Goal: Information Seeking & Learning: Learn about a topic

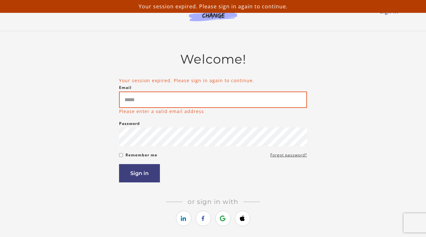
click at [177, 97] on input "Email" at bounding box center [213, 100] width 188 height 16
type input "**********"
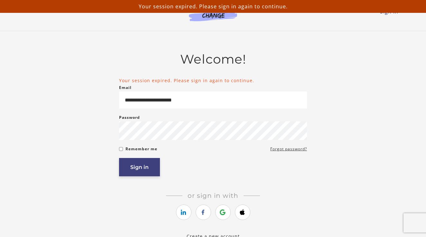
click at [137, 171] on button "Sign in" at bounding box center [139, 167] width 41 height 18
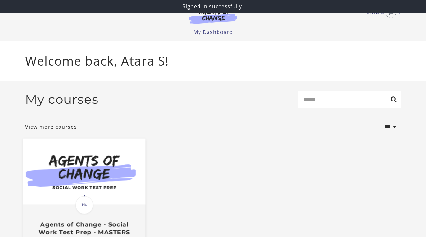
click at [97, 172] on img at bounding box center [84, 172] width 122 height 66
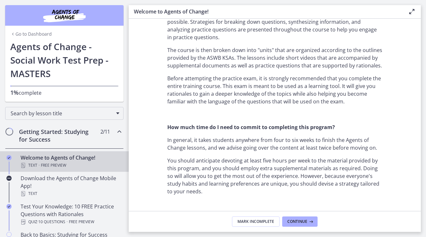
scroll to position [462, 0]
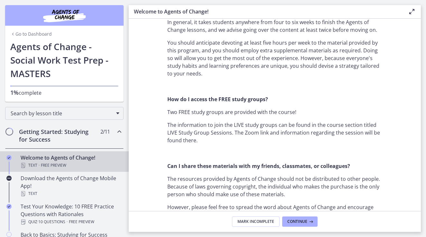
click at [306, 227] on footer "Mark Incomplete Continue" at bounding box center [275, 221] width 292 height 21
click at [303, 224] on span "Continue" at bounding box center [297, 221] width 20 height 5
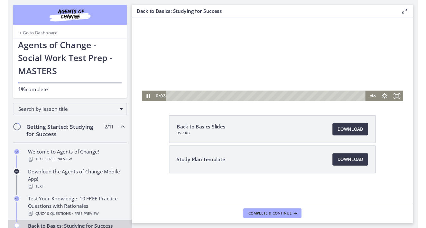
scroll to position [66, 0]
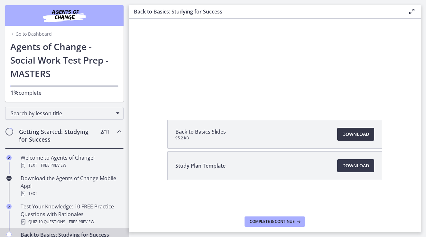
click at [356, 132] on span "Download Opens in a new window" at bounding box center [355, 134] width 27 height 8
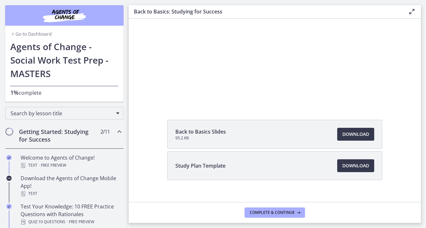
scroll to position [0, 0]
click at [32, 37] on link "Go to Dashboard" at bounding box center [30, 34] width 41 height 6
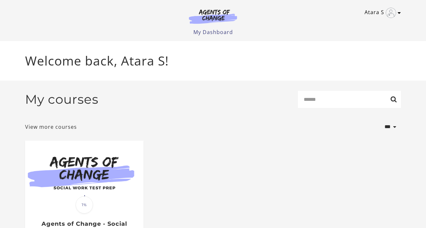
click at [378, 12] on link "Atara S" at bounding box center [380, 13] width 33 height 10
click at [229, 18] on img at bounding box center [213, 16] width 62 height 15
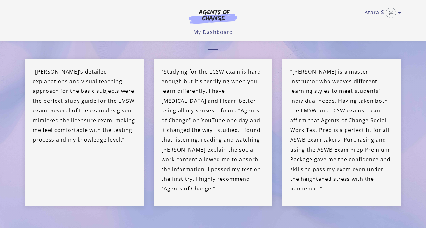
scroll to position [1762, 0]
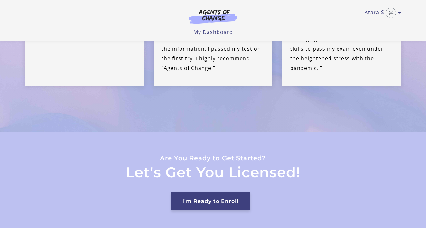
click at [216, 192] on link "I'm Ready to Enroll" at bounding box center [210, 201] width 79 height 18
